Goal: Transaction & Acquisition: Subscribe to service/newsletter

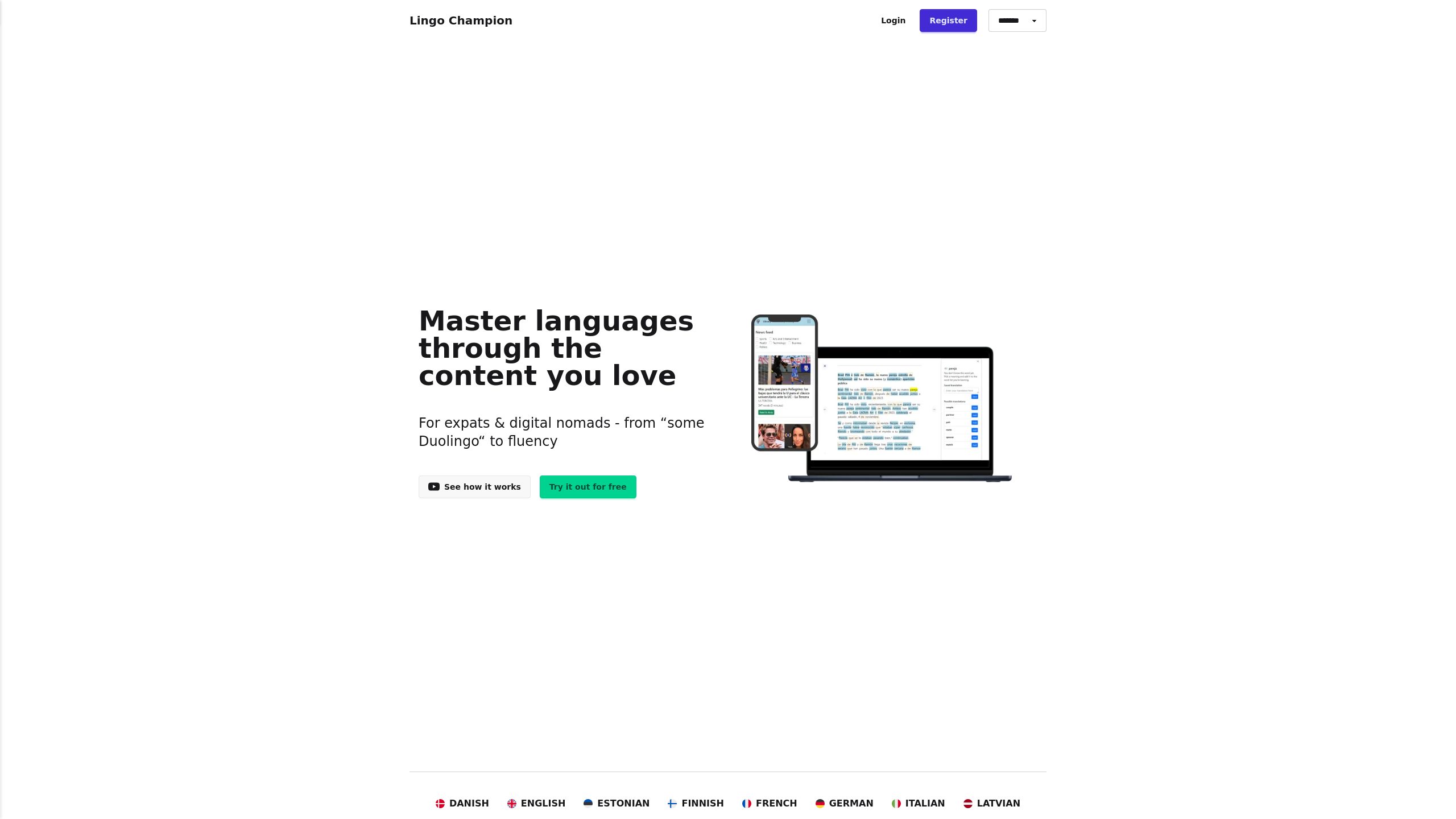
click at [493, 492] on link "See how it works" at bounding box center [475, 487] width 112 height 23
click at [580, 492] on link "Try it out for free" at bounding box center [588, 487] width 97 height 23
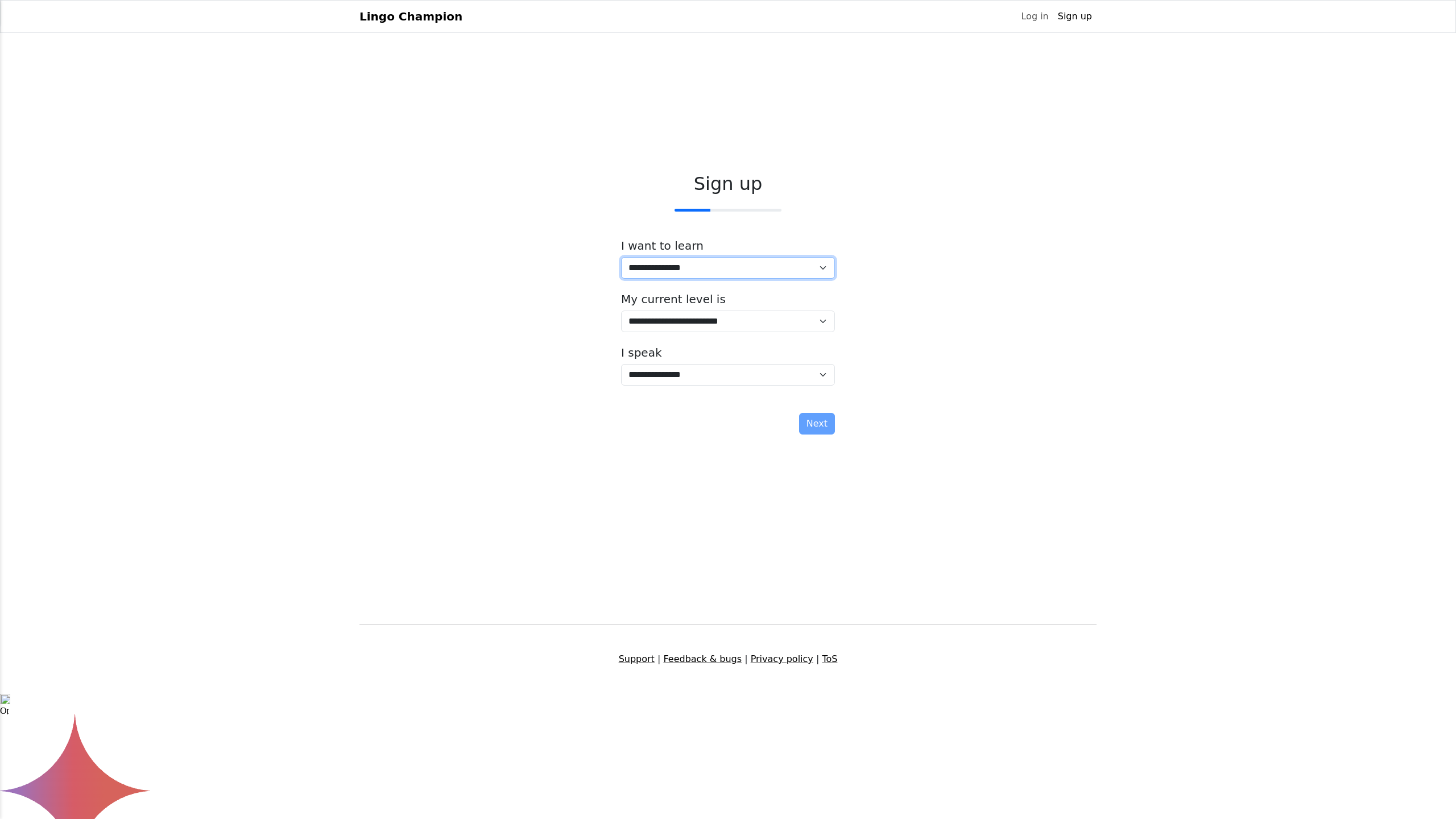
click at [670, 272] on select "**********" at bounding box center [728, 267] width 214 height 22
select select "**"
click at [669, 323] on select "**********" at bounding box center [728, 321] width 214 height 22
select select "*"
click at [677, 377] on select "**********" at bounding box center [728, 375] width 214 height 22
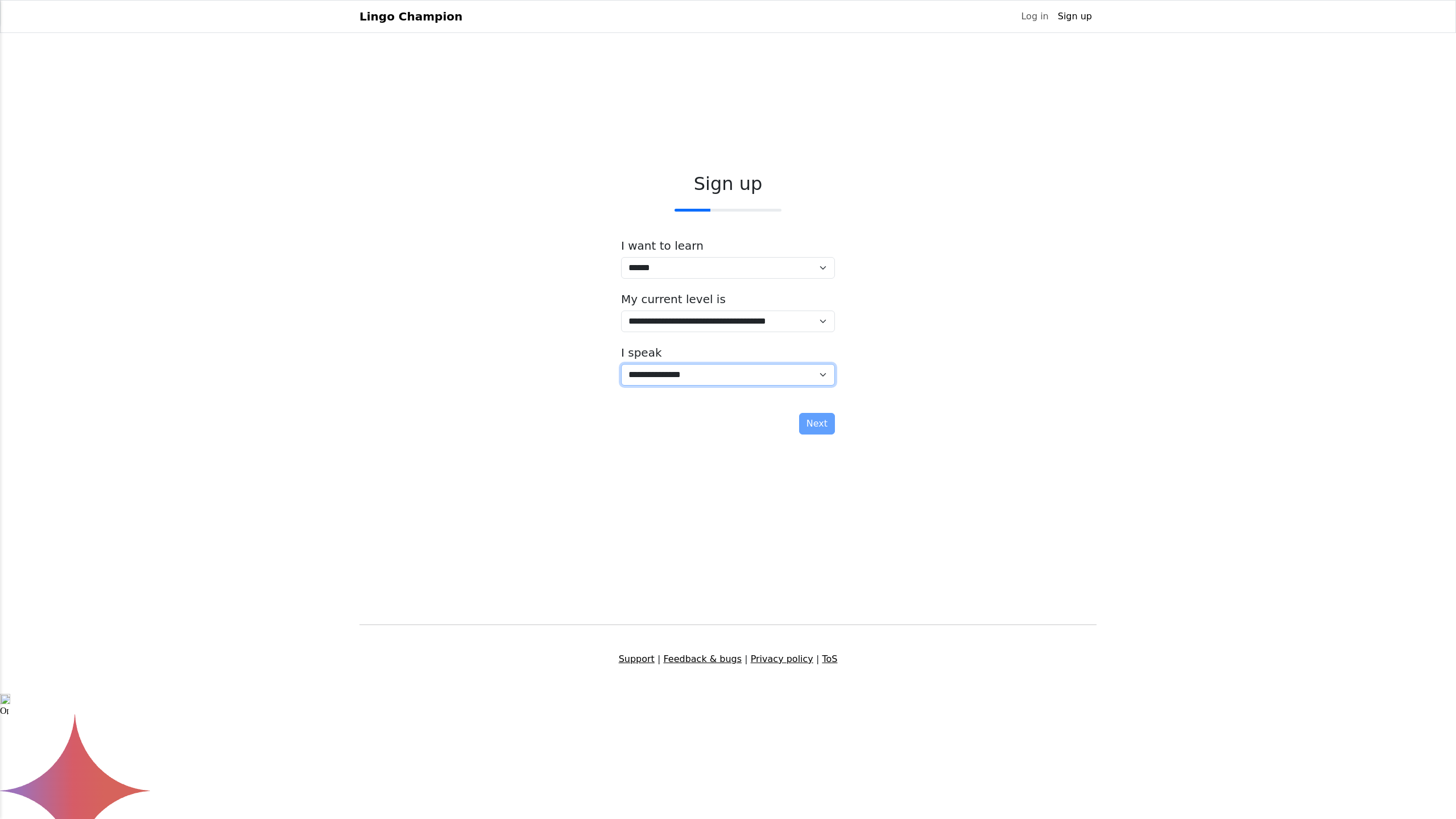
select select "**"
click at [816, 429] on button "Next" at bounding box center [817, 423] width 36 height 22
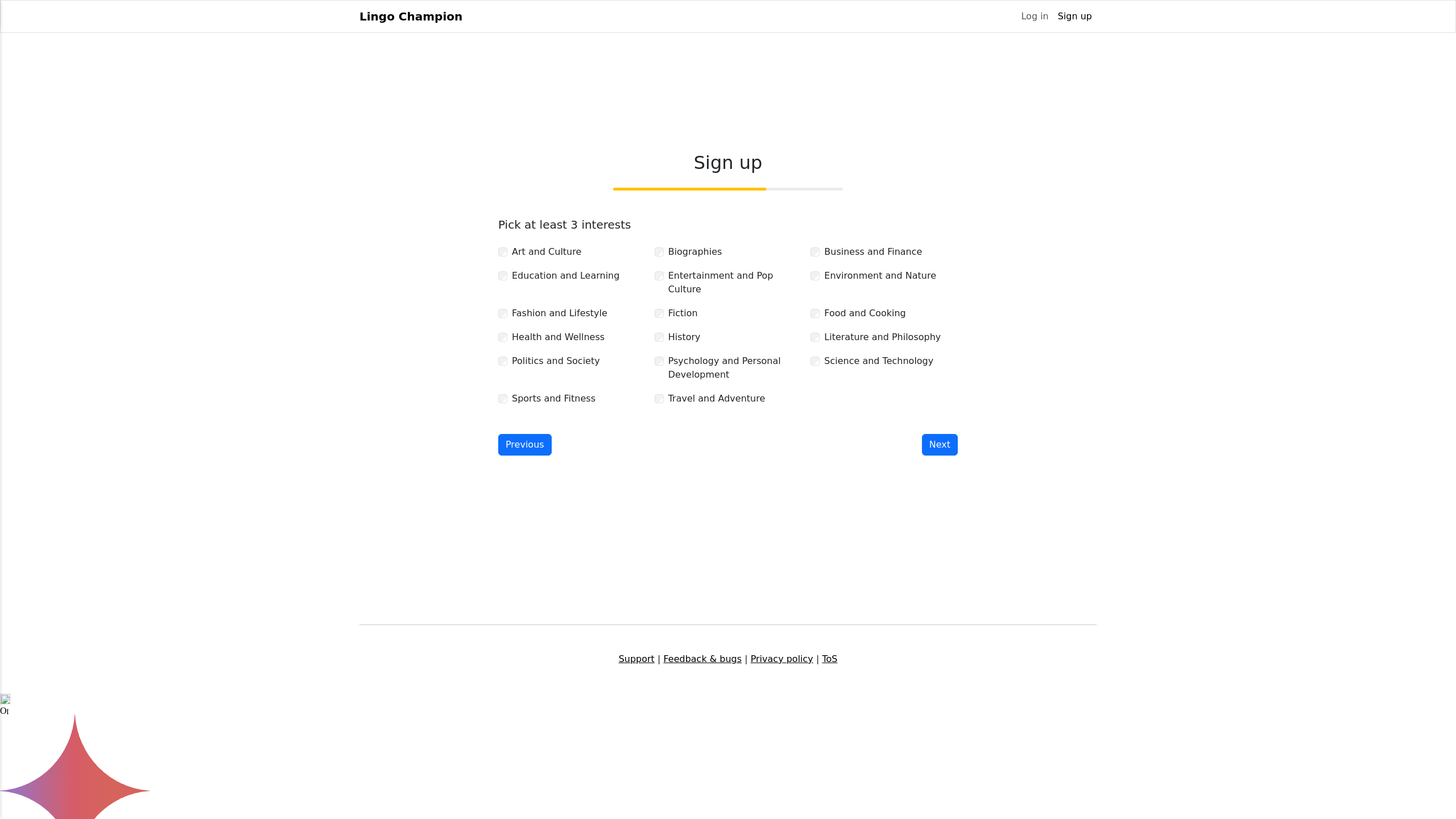
click at [662, 312] on div "Fiction" at bounding box center [728, 313] width 148 height 14
click at [664, 283] on div "Entertainment and Pop Culture" at bounding box center [728, 283] width 148 height 28
click at [666, 393] on div "Travel and Adventure" at bounding box center [728, 399] width 148 height 14
click at [935, 436] on button "Next" at bounding box center [940, 445] width 36 height 22
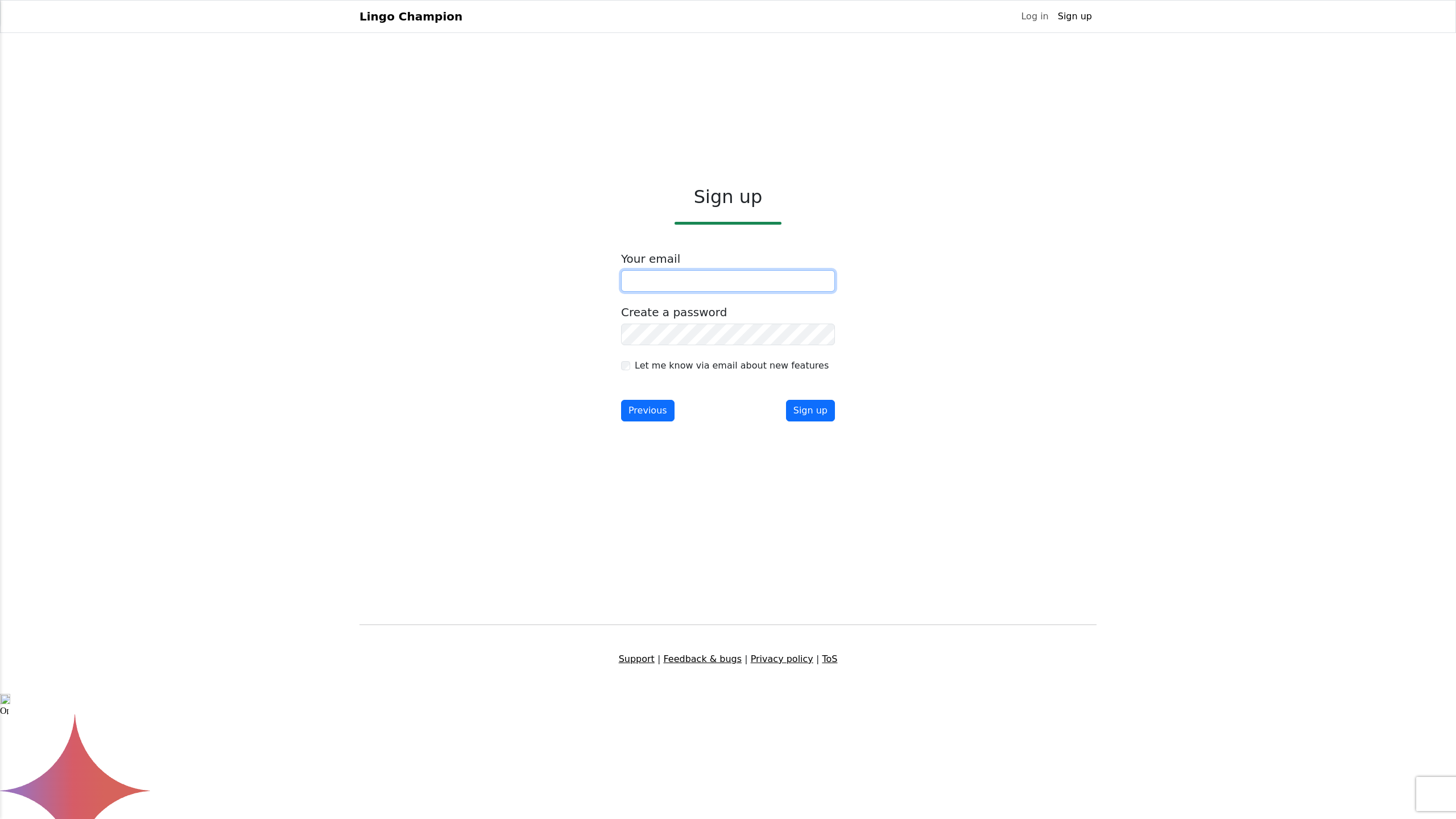
click at [785, 287] on input "email" at bounding box center [728, 281] width 214 height 22
type input "*"
type input "**********"
click at [817, 413] on button "Sign up" at bounding box center [811, 410] width 49 height 22
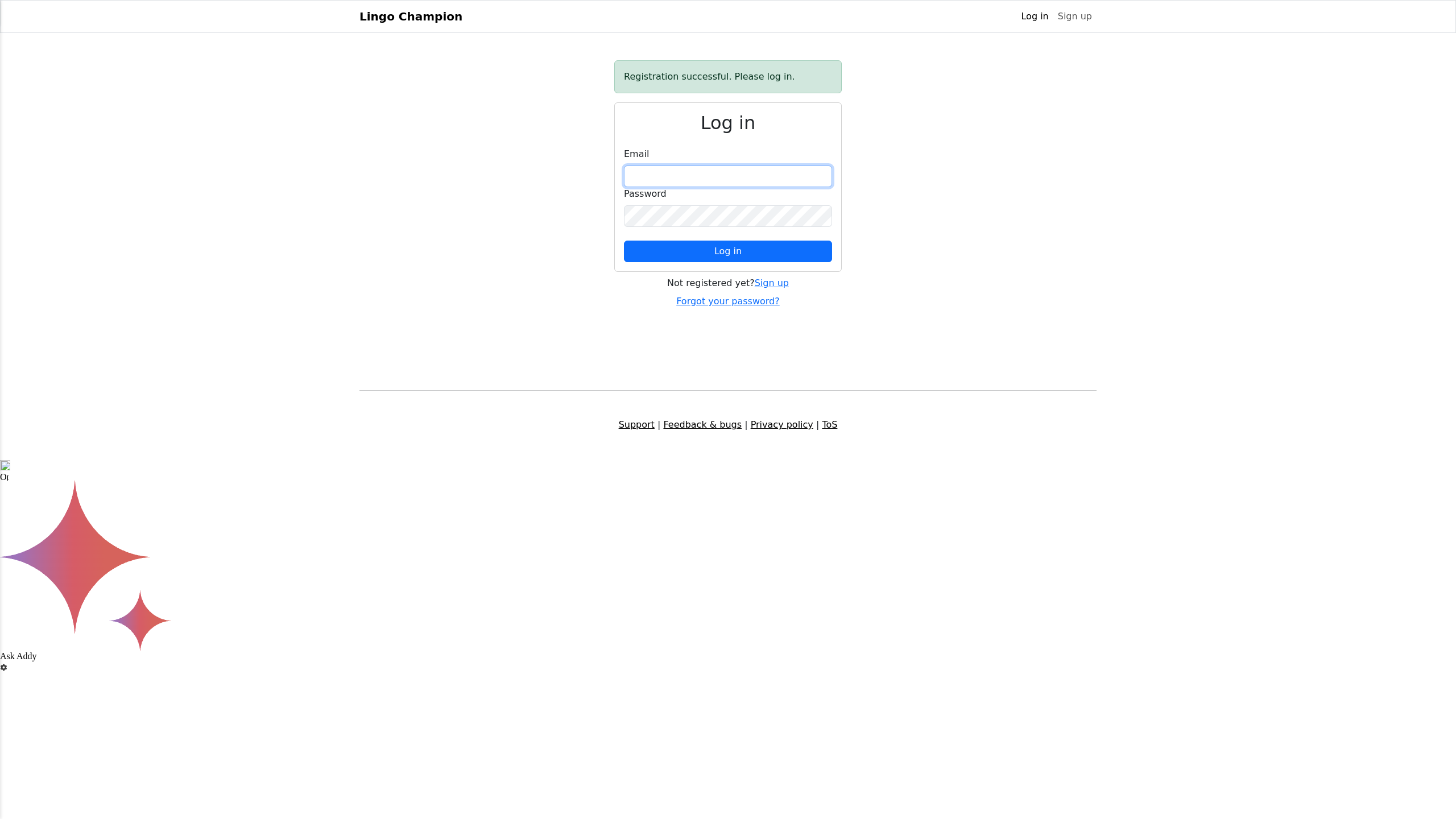
click at [789, 171] on input "email" at bounding box center [728, 176] width 208 height 22
type input "*"
type input "**********"
click at [674, 257] on button "Log in" at bounding box center [728, 251] width 208 height 22
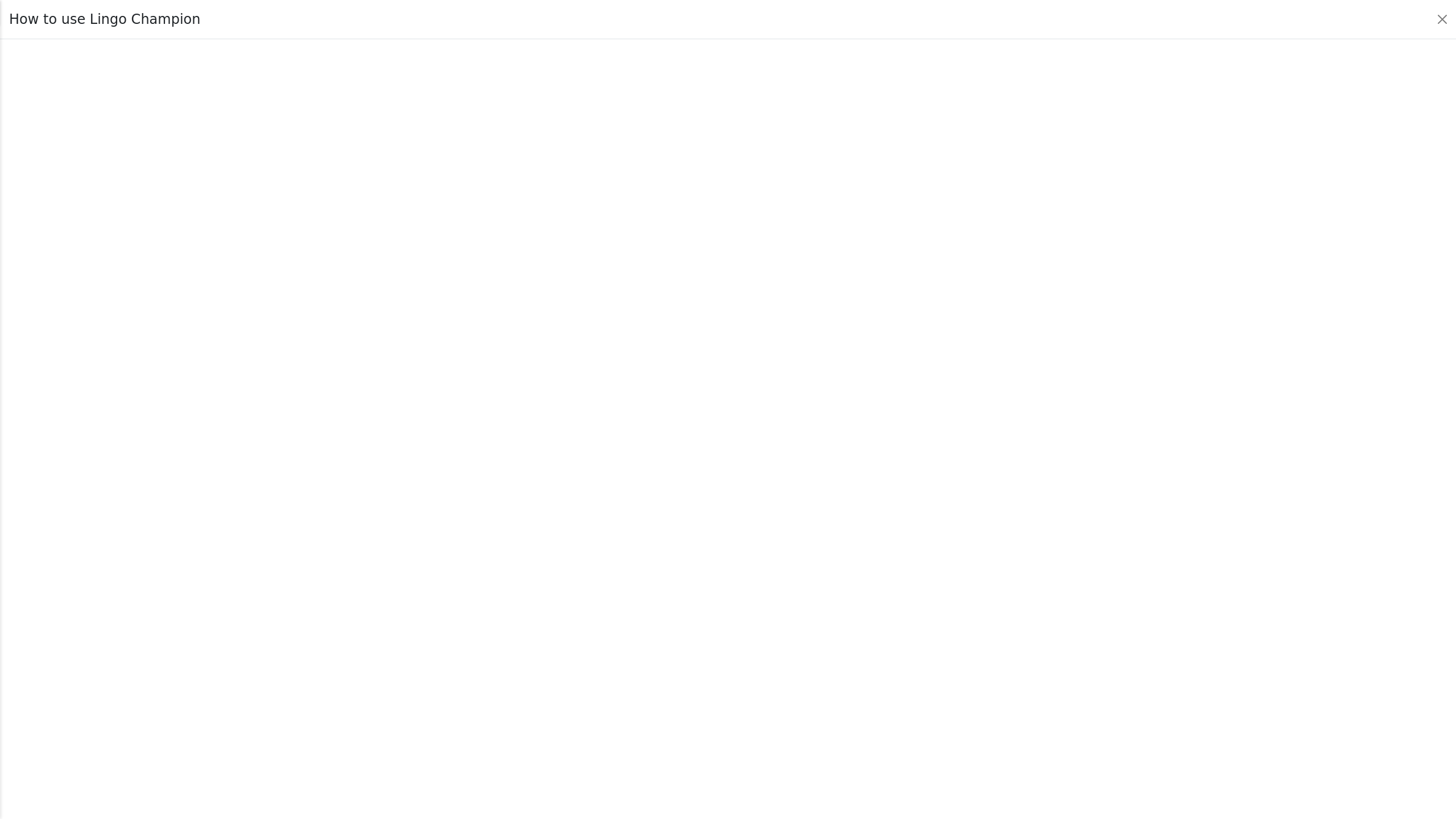
click at [1427, 782] on div at bounding box center [728, 429] width 1456 height 780
click at [1444, 21] on button "Close" at bounding box center [1442, 19] width 18 height 18
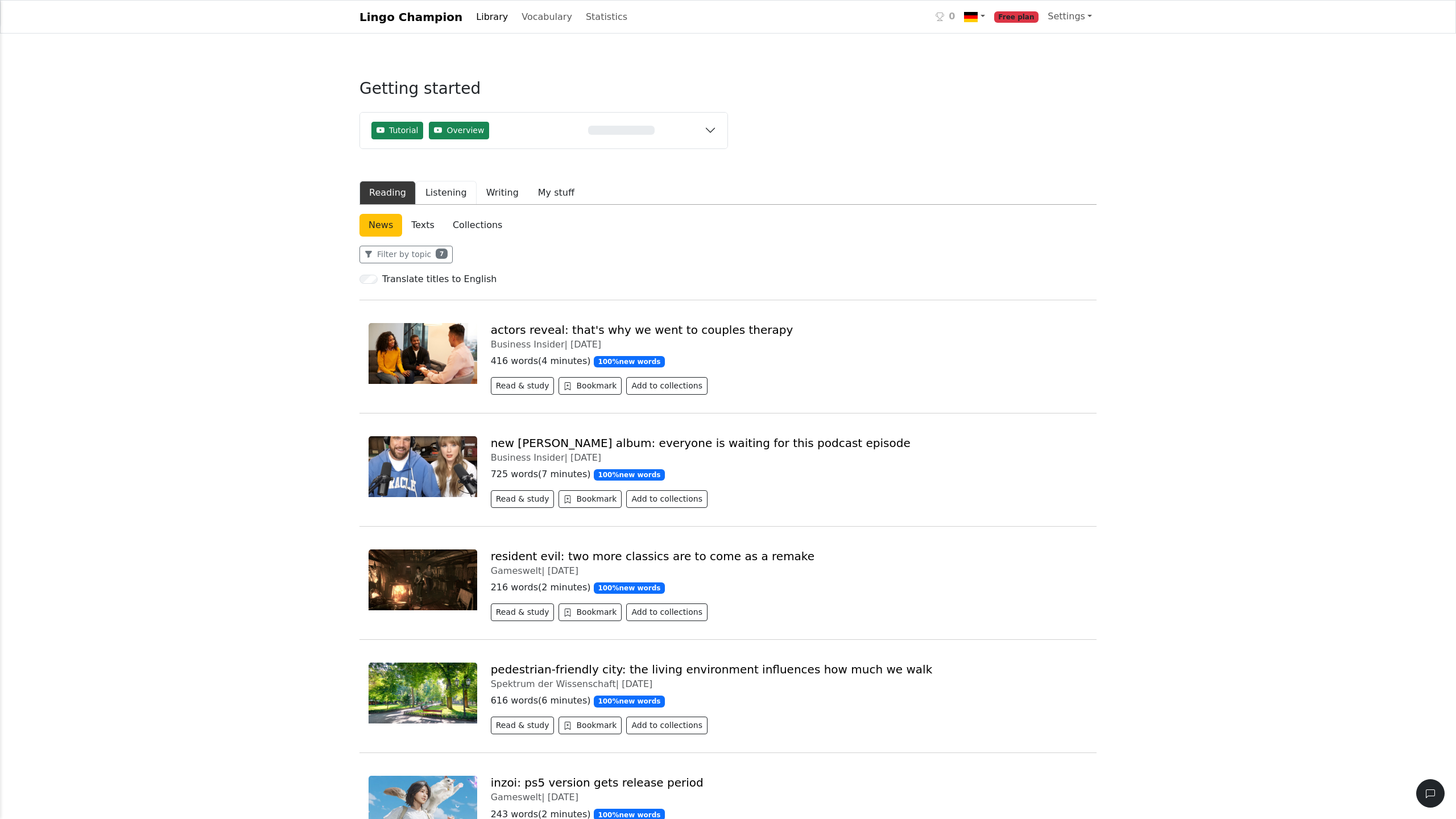
click at [460, 195] on button "Listening" at bounding box center [446, 192] width 61 height 24
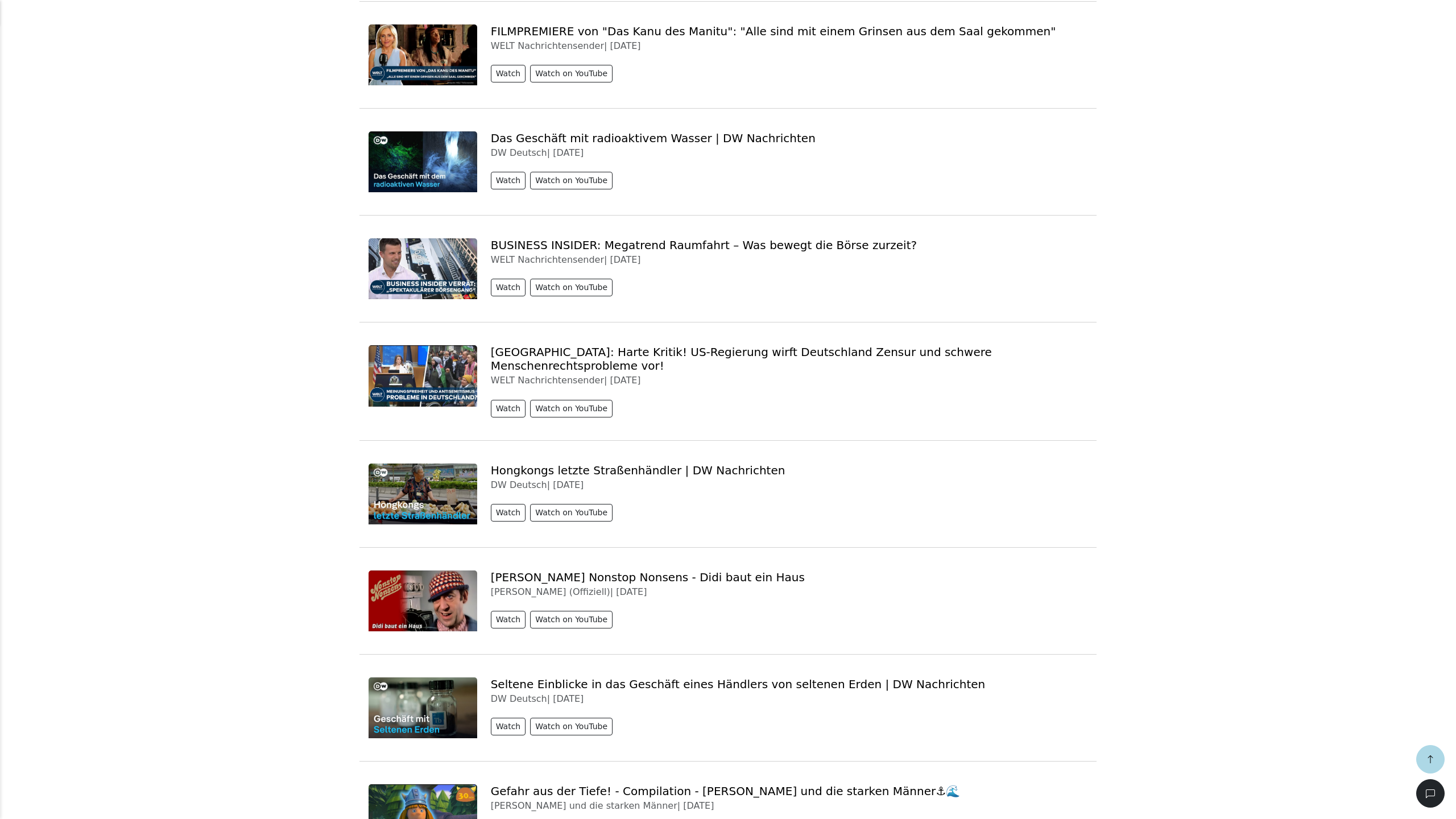
scroll to position [314, 0]
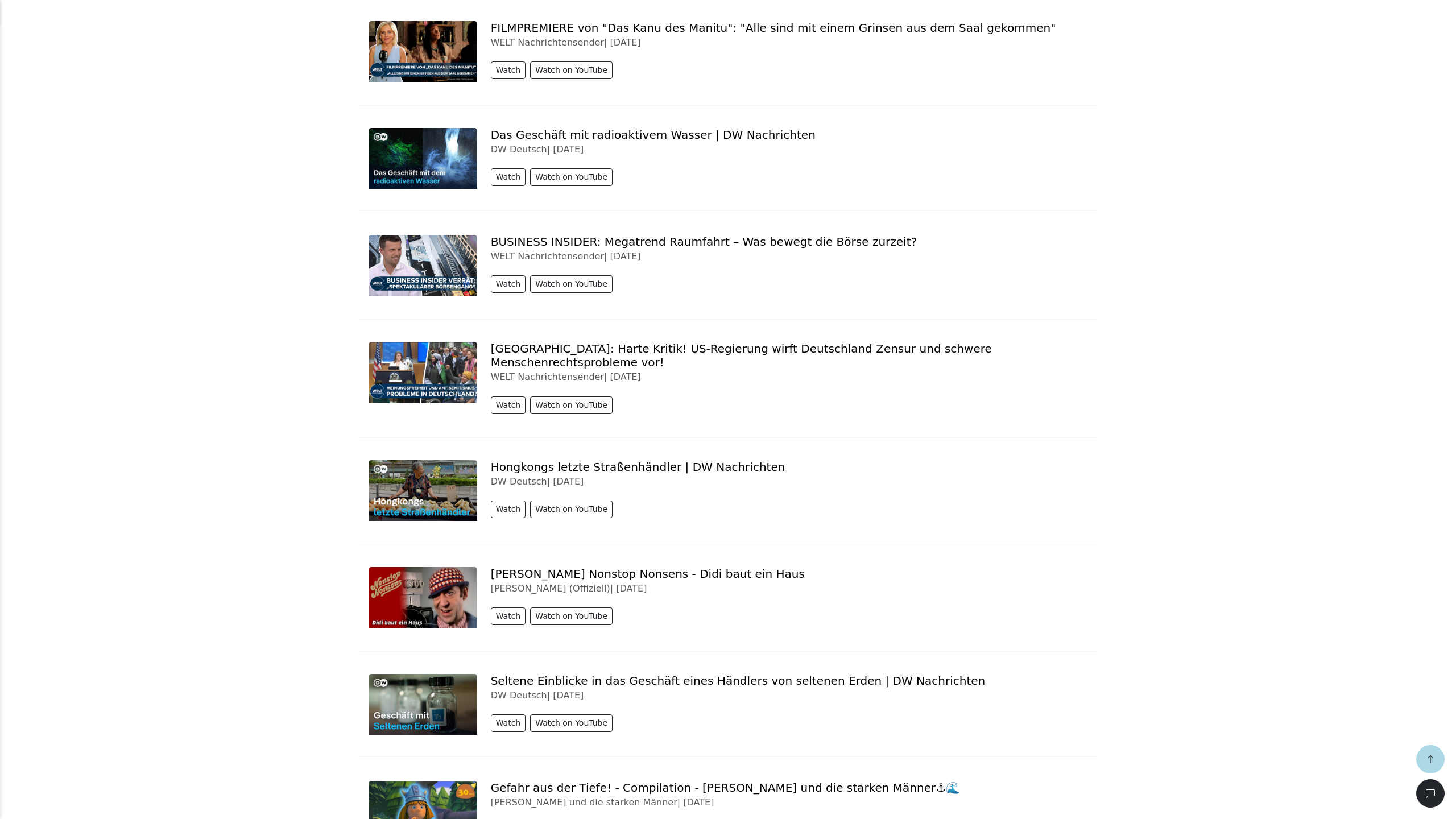
click at [445, 476] on img at bounding box center [423, 490] width 108 height 61
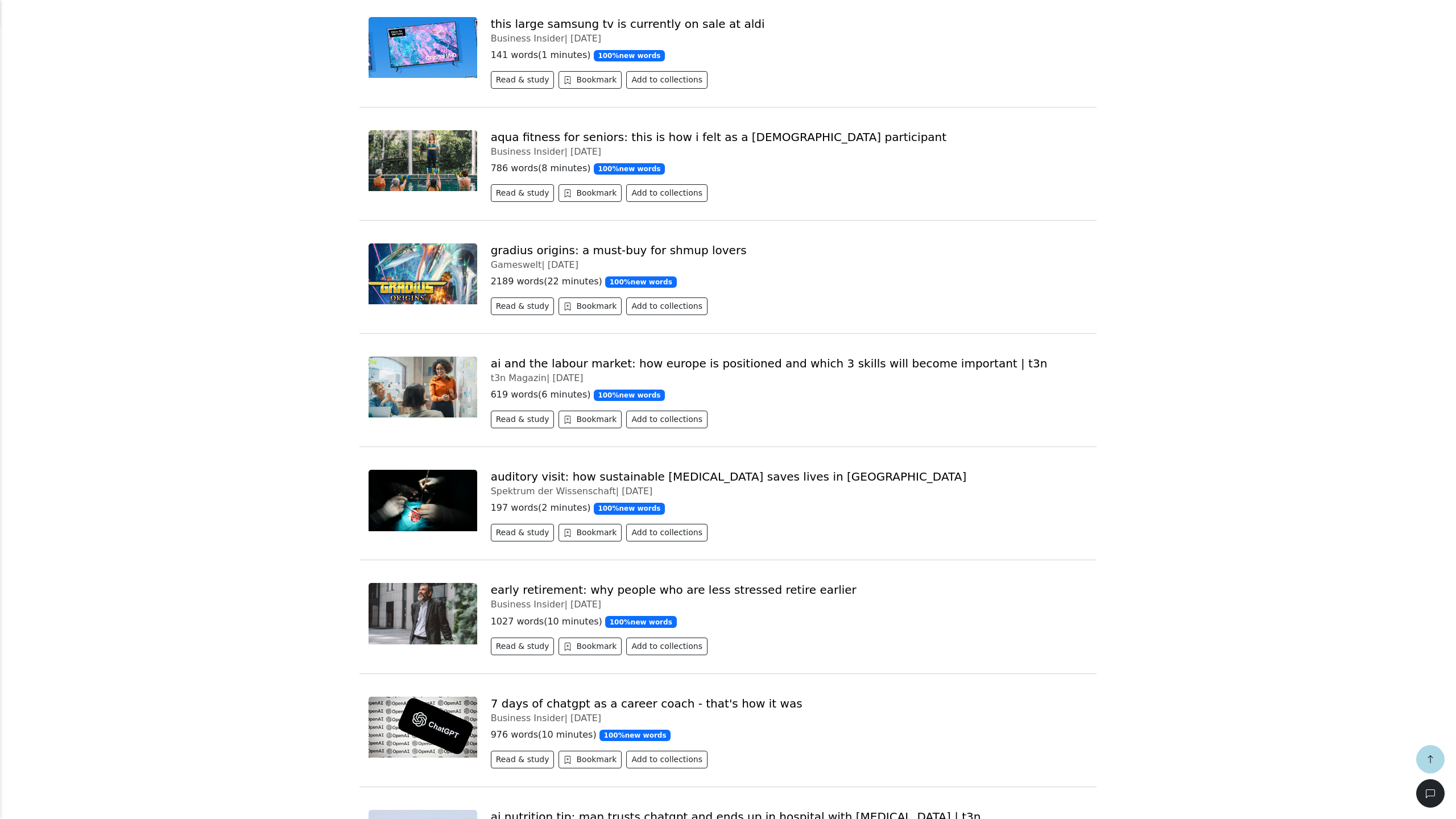
scroll to position [2691, 0]
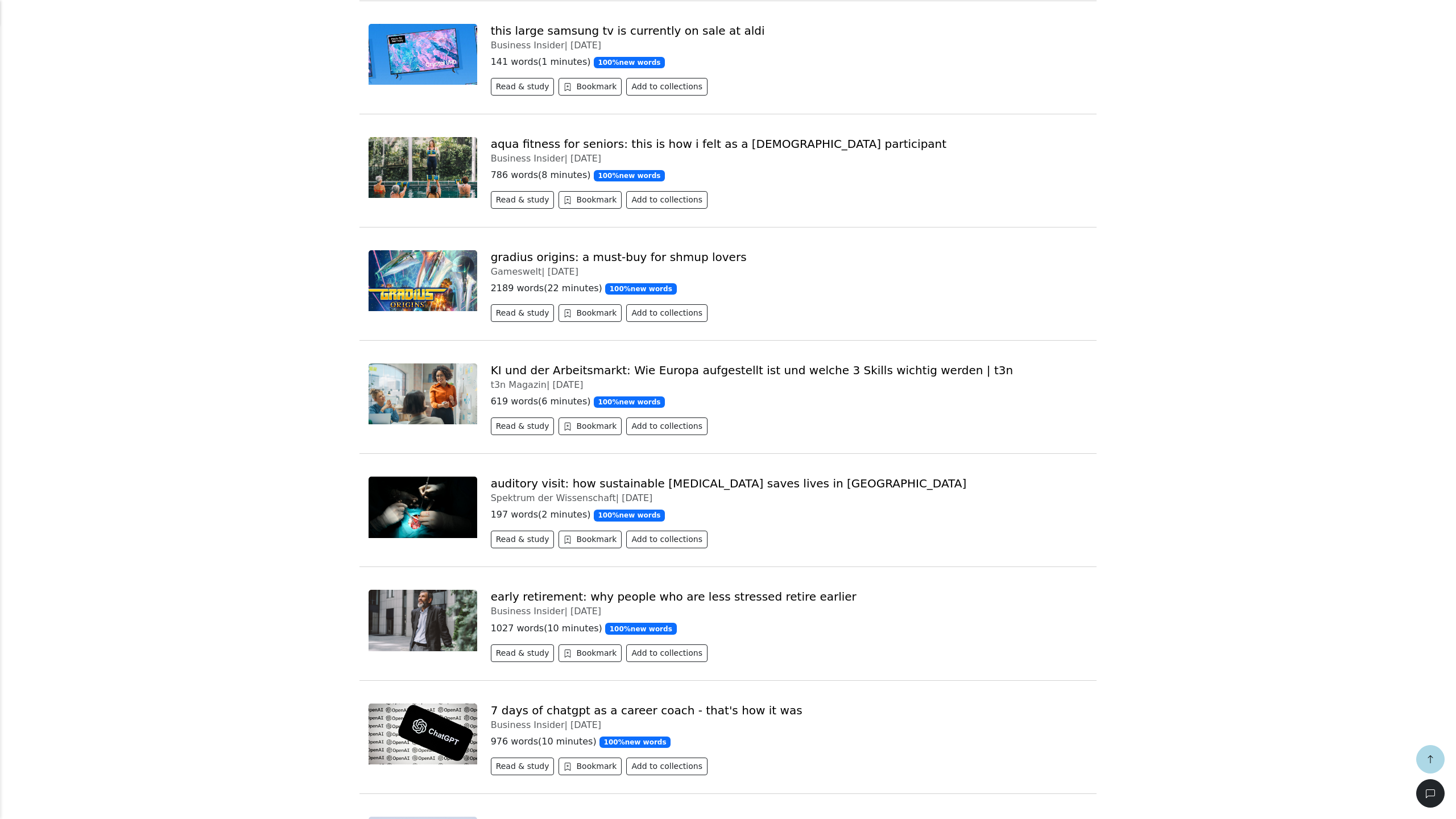
click at [530, 376] on link "KI und der Arbeitsmarkt: Wie Europa aufgestellt ist und welche 3 Skills wichtig…" at bounding box center [752, 370] width 522 height 14
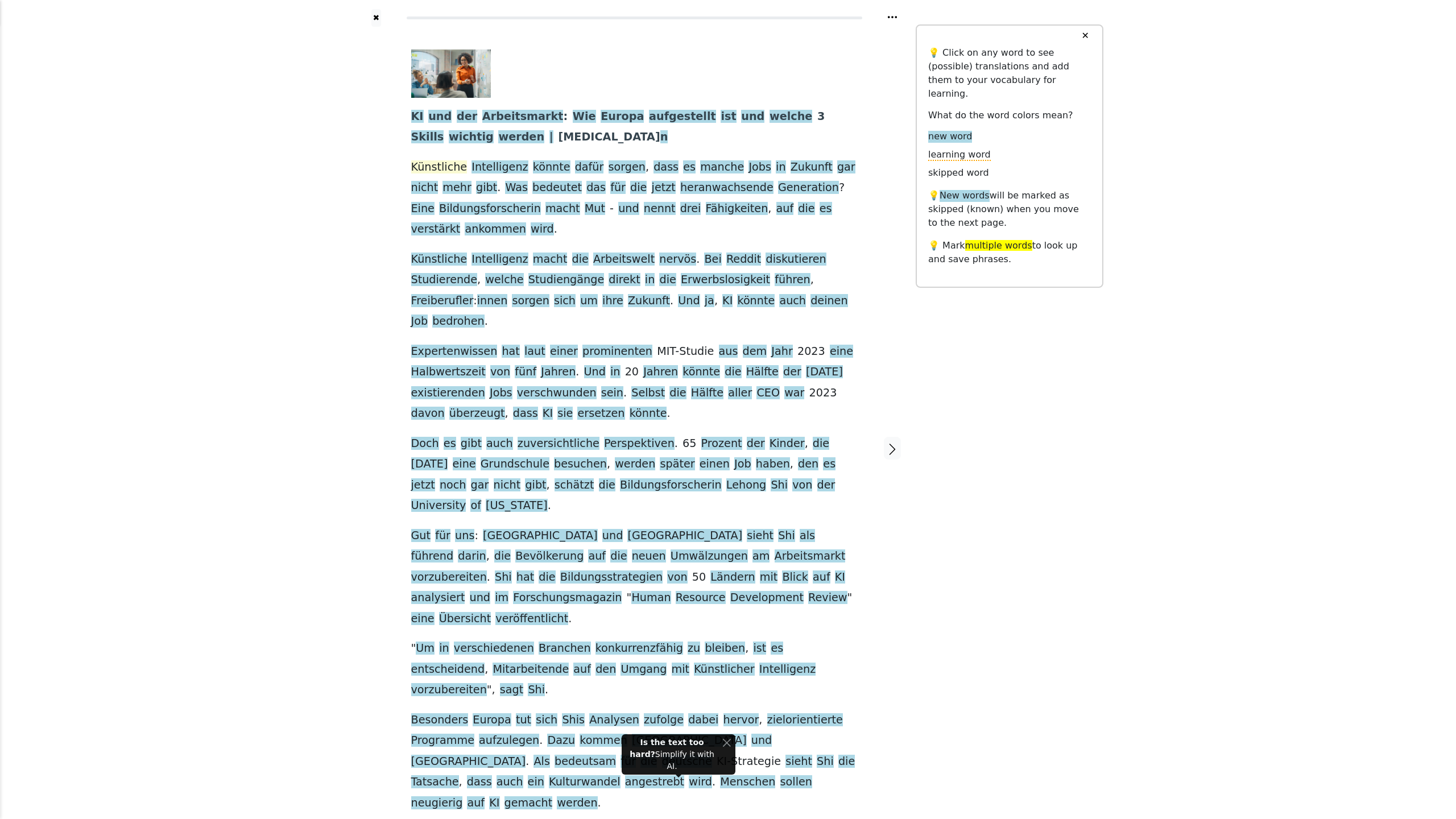
click at [449, 165] on span "Künstliche" at bounding box center [439, 167] width 56 height 15
click at [542, 170] on span "könnte" at bounding box center [551, 167] width 38 height 15
click at [609, 169] on span "sorgen" at bounding box center [627, 167] width 37 height 15
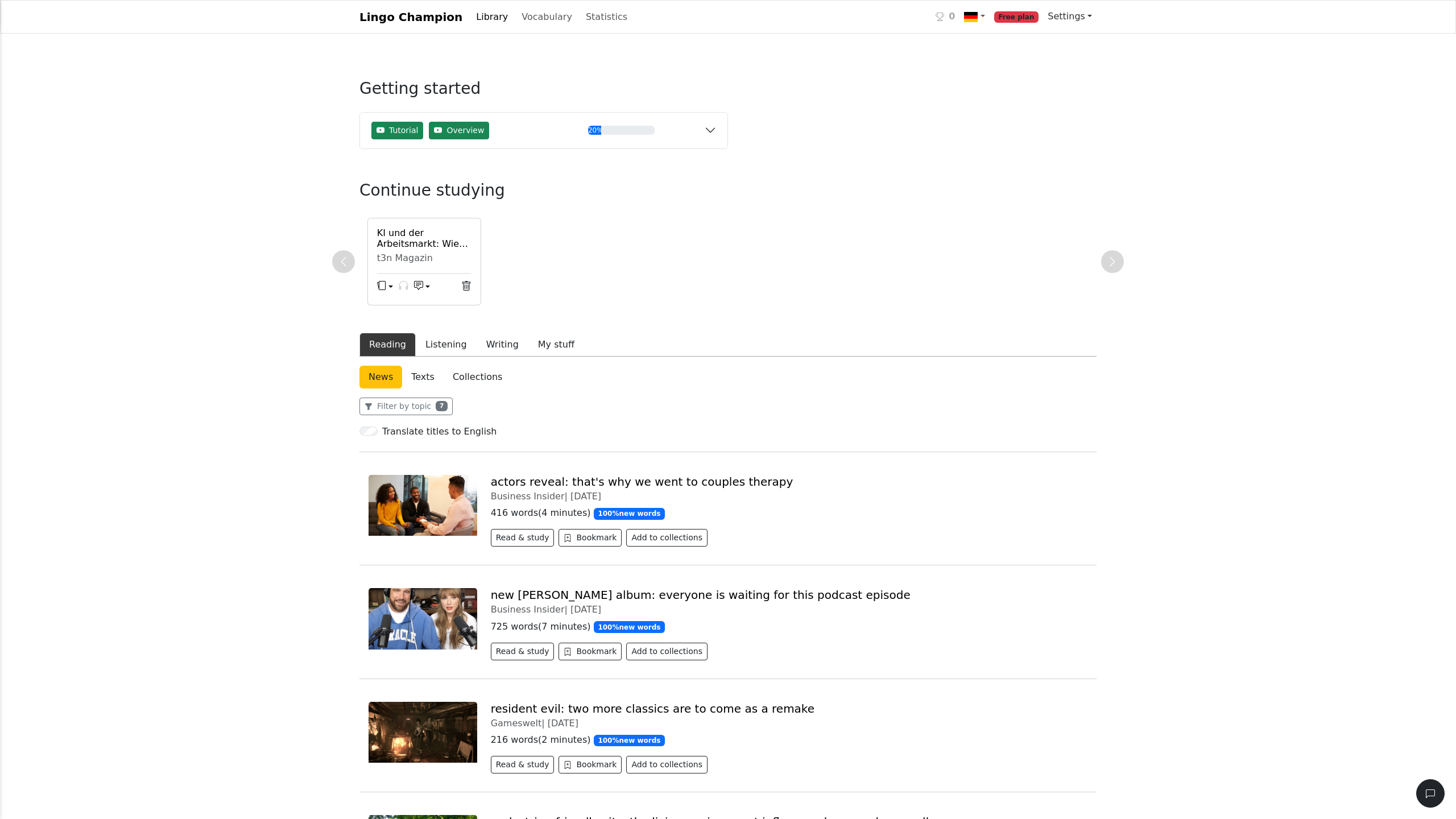
click at [1079, 18] on link "Settings" at bounding box center [1070, 17] width 54 height 23
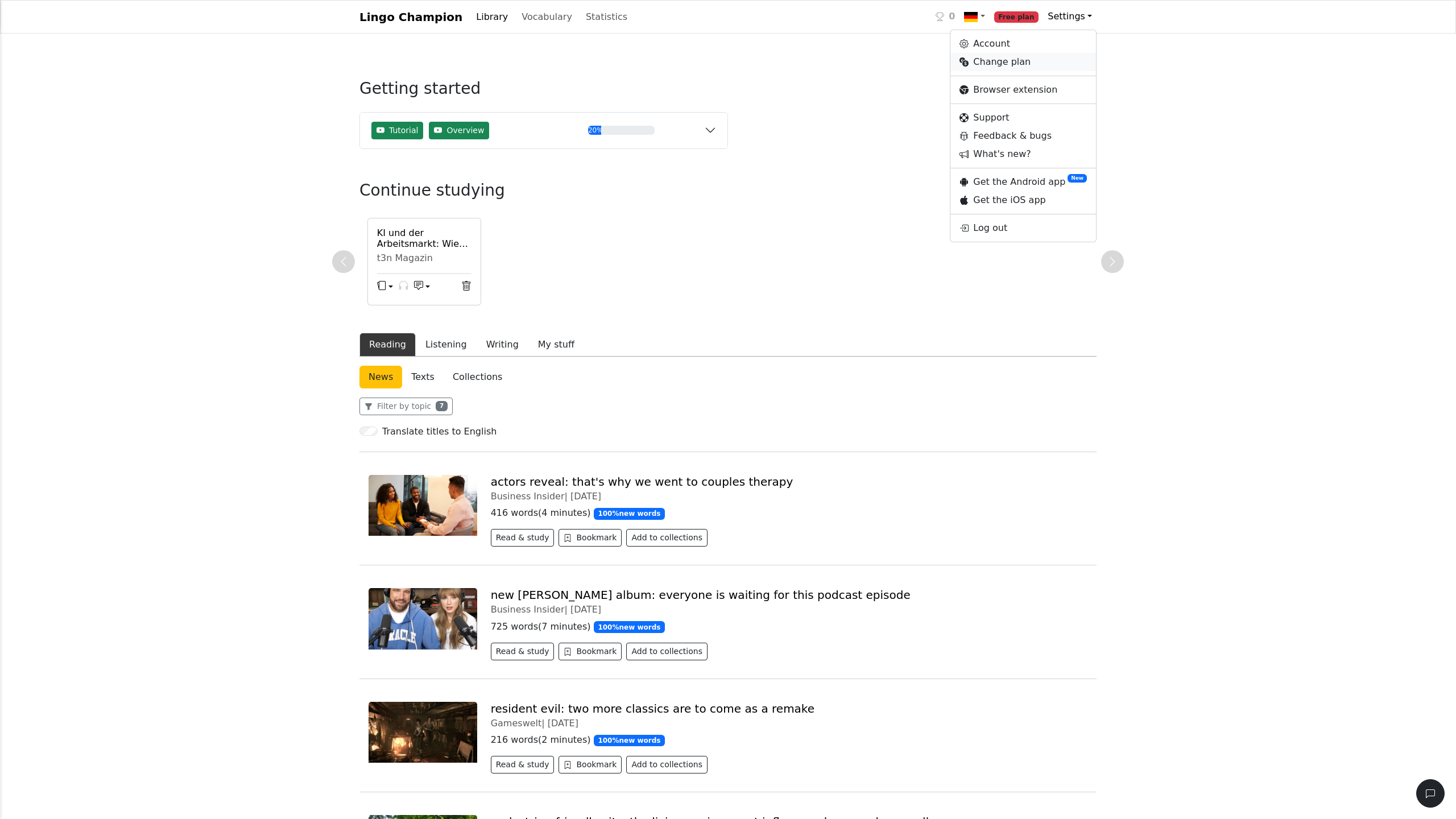
click at [1012, 68] on link "Change plan" at bounding box center [1023, 62] width 145 height 18
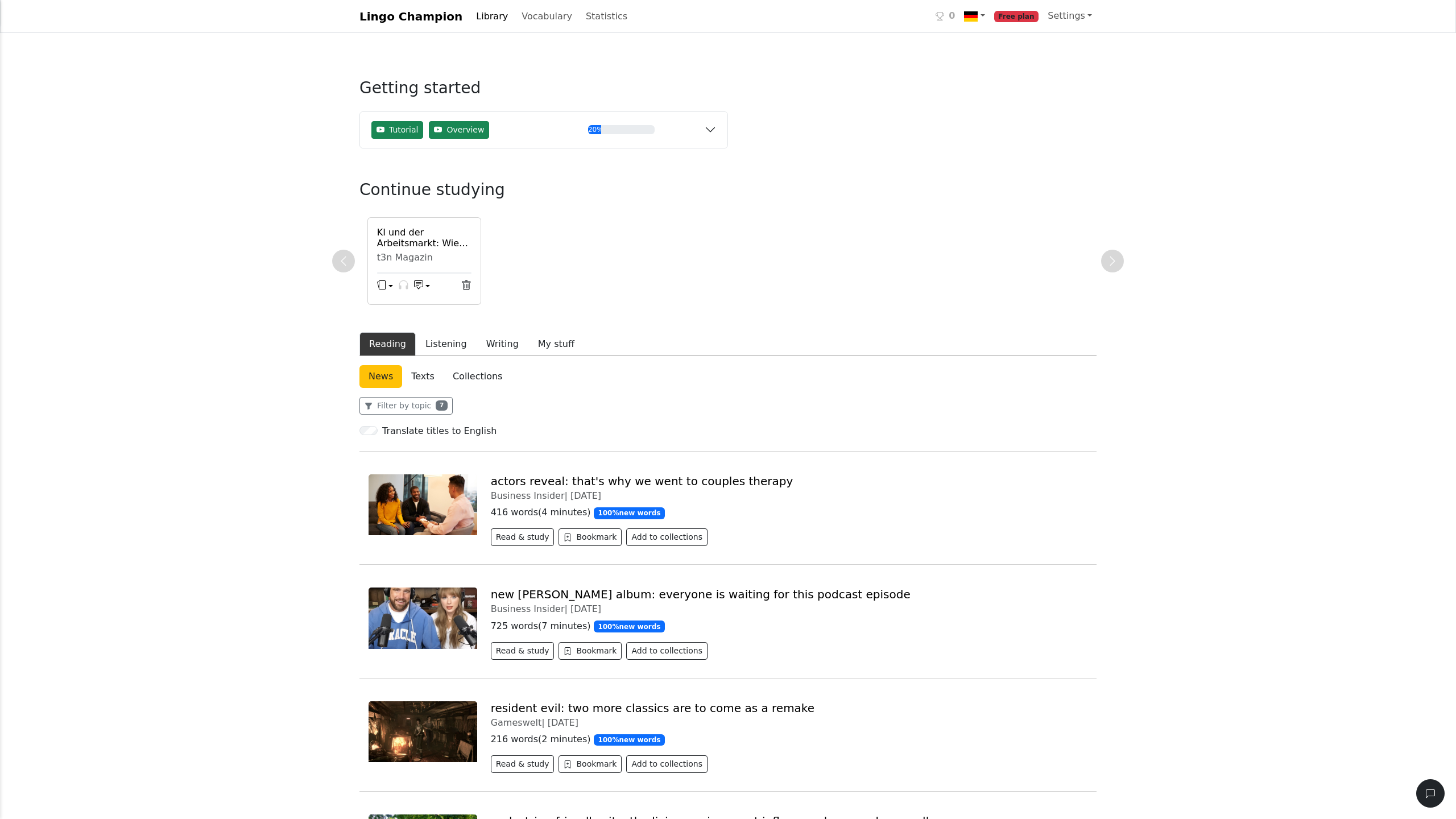
scroll to position [5, 0]
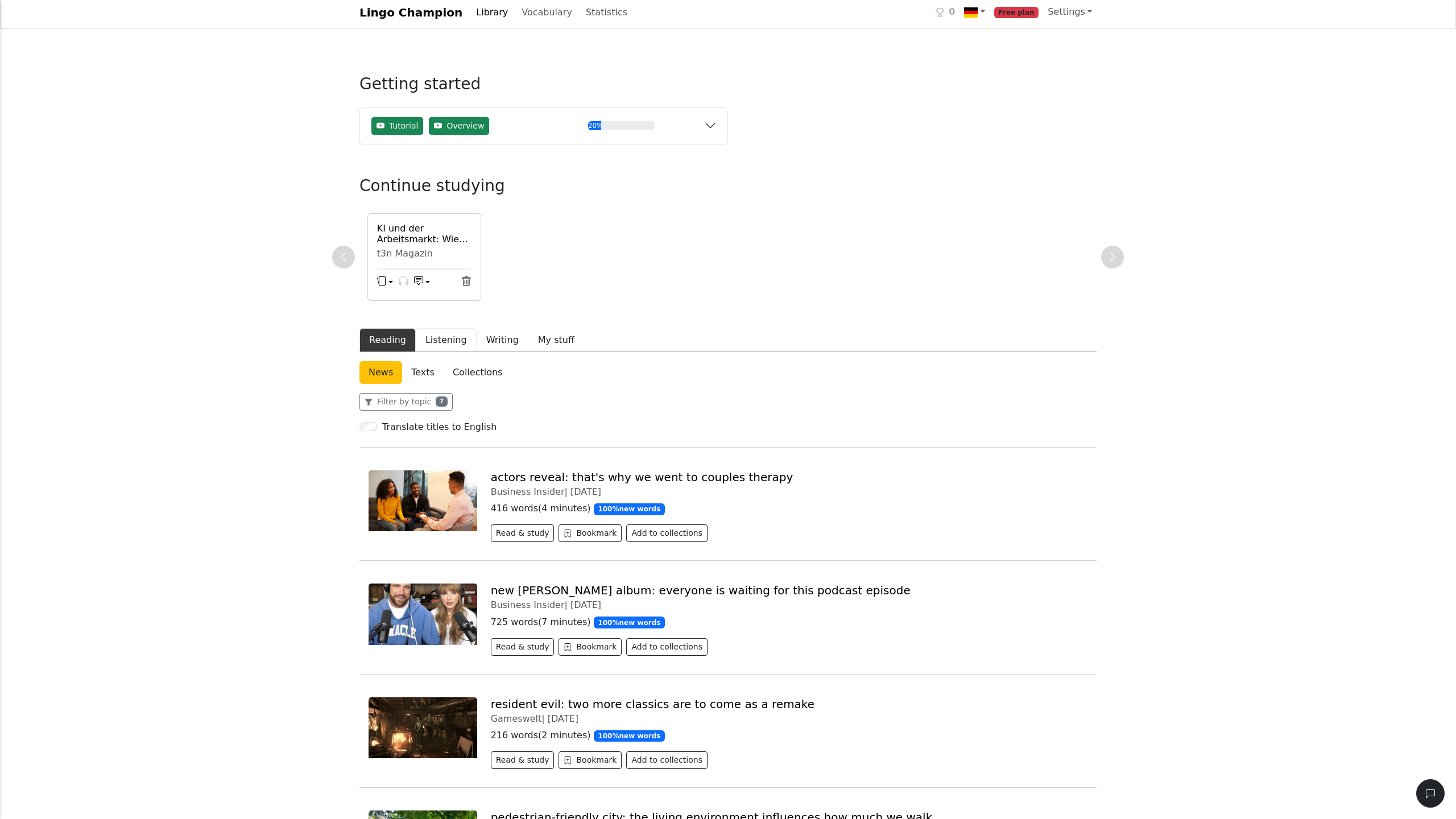
click at [456, 339] on button "Listening" at bounding box center [446, 340] width 61 height 24
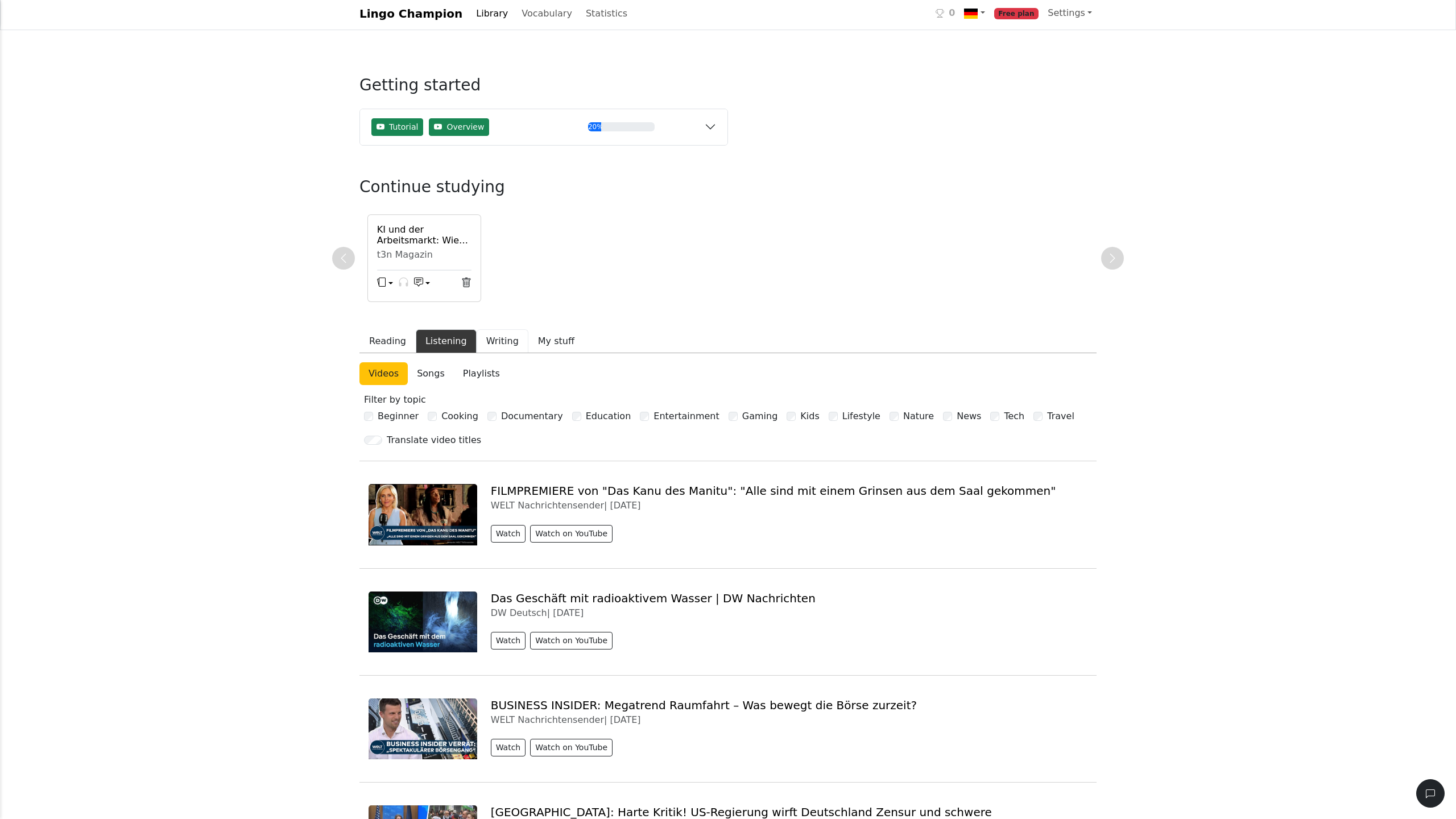
scroll to position [4, 0]
click at [501, 338] on button "Writing" at bounding box center [502, 340] width 51 height 24
